Goal: Task Accomplishment & Management: Manage account settings

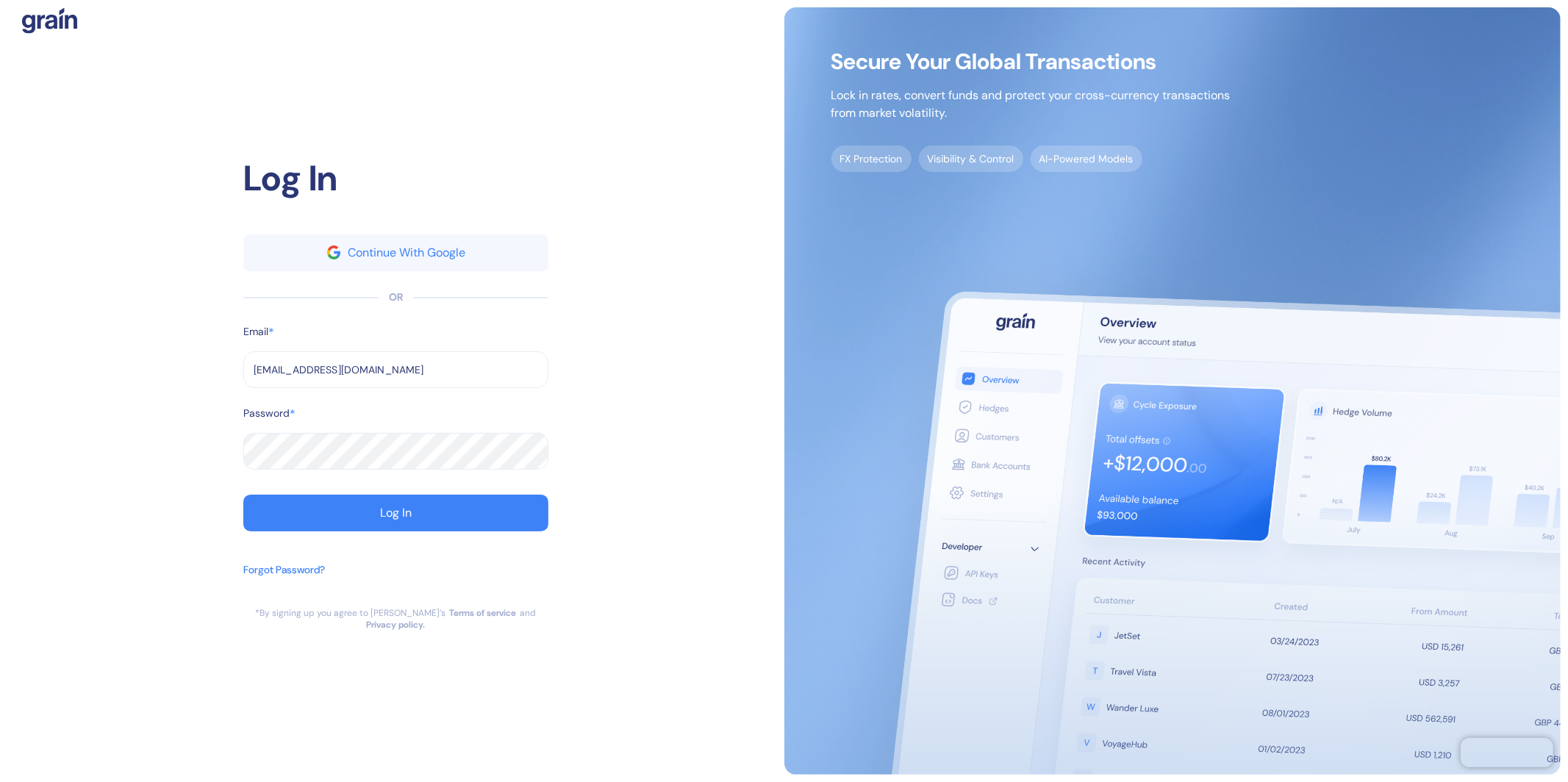
type input "dev@grainfinance.co"
